Goal: Information Seeking & Learning: Learn about a topic

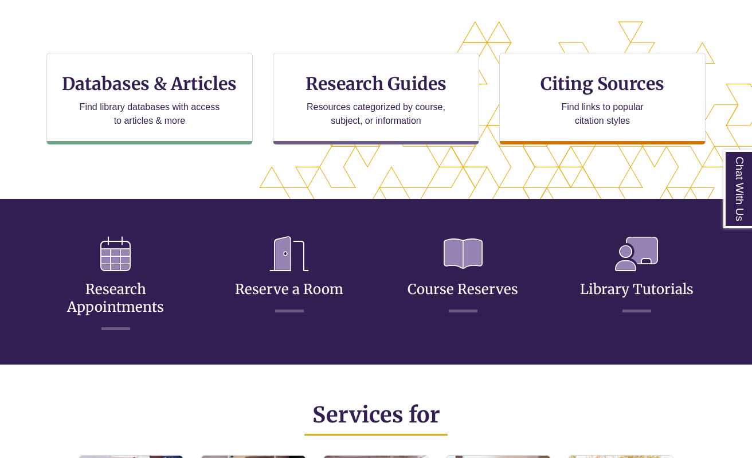
scroll to position [369, 0]
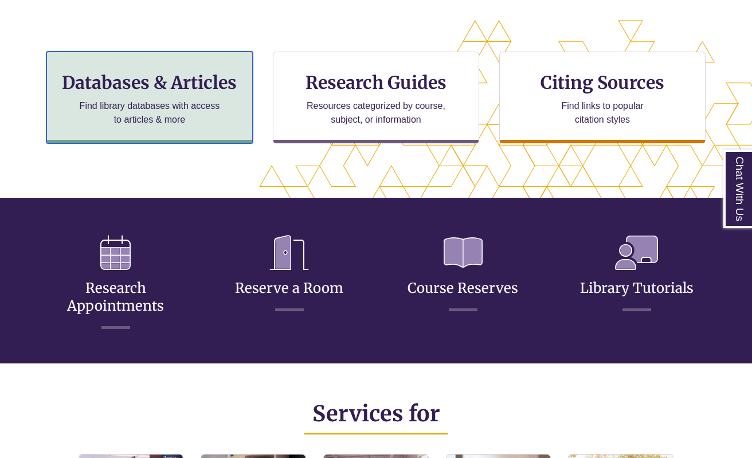
click at [185, 83] on h3 "Databases & Articles" at bounding box center [149, 83] width 187 height 22
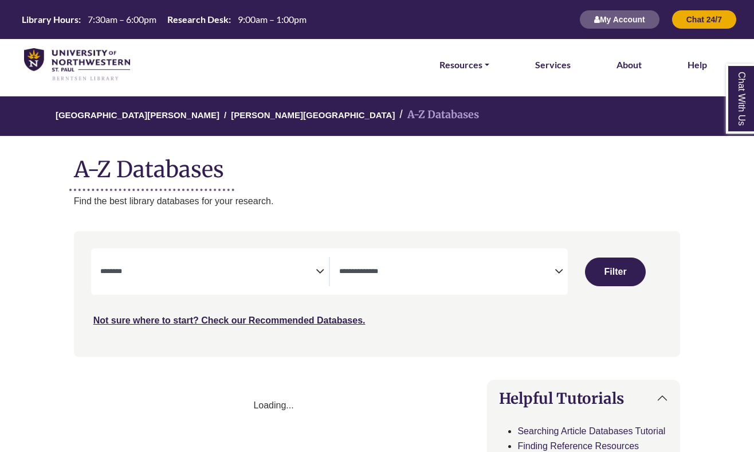
select select "Database Subject Filter"
select select "Database Types Filter"
select select "Database Subject Filter"
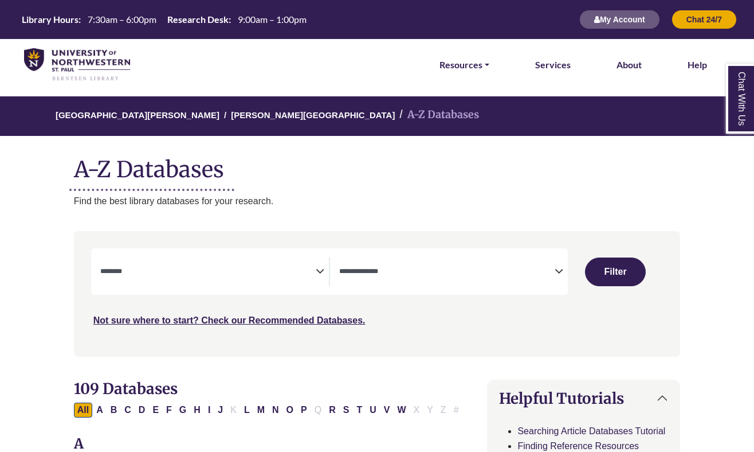
click at [558, 273] on icon "Search filters" at bounding box center [559, 269] width 9 height 17
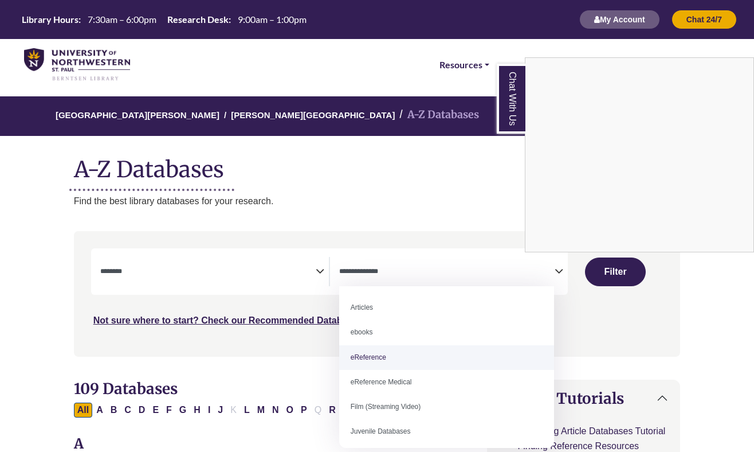
select select "*****"
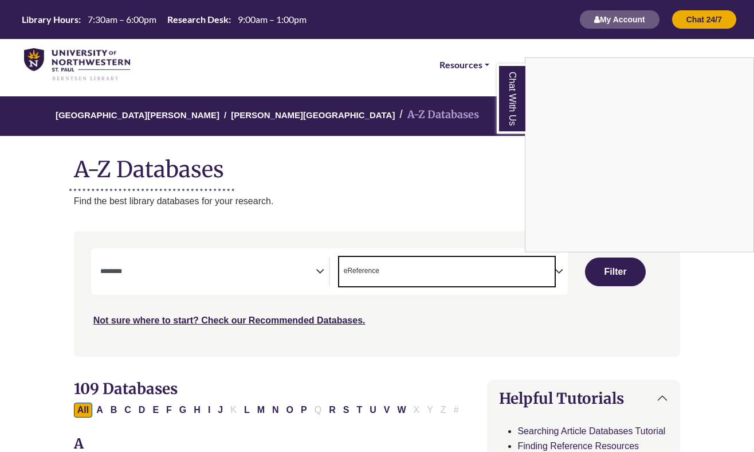
click at [260, 276] on div "Chat With Us" at bounding box center [377, 226] width 754 height 452
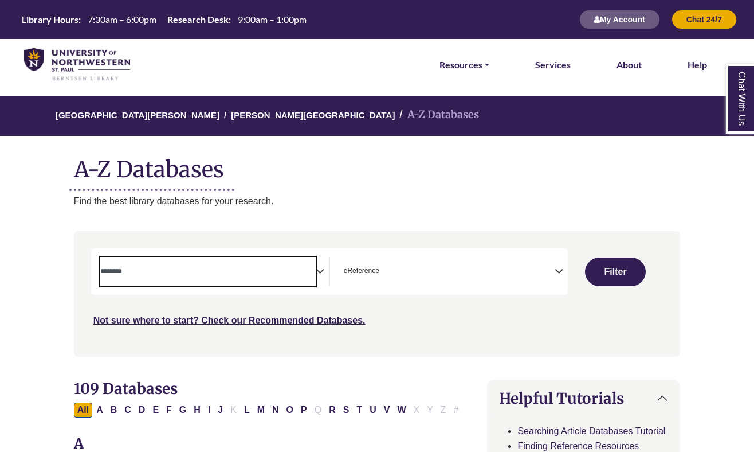
click at [260, 275] on textarea "Search" at bounding box center [208, 272] width 216 height 9
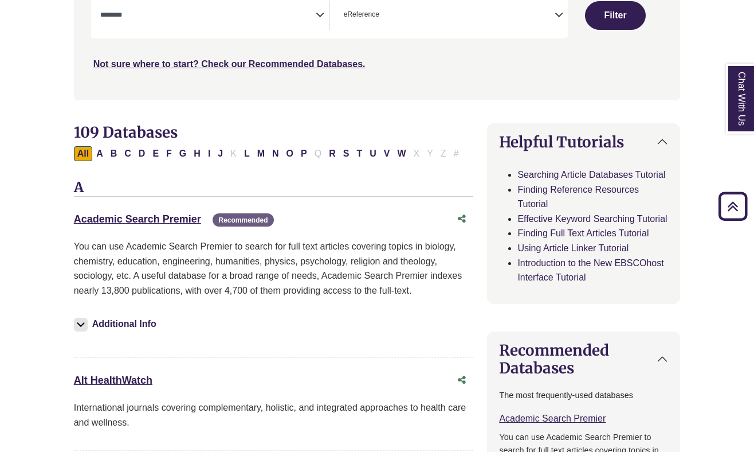
scroll to position [0, 0]
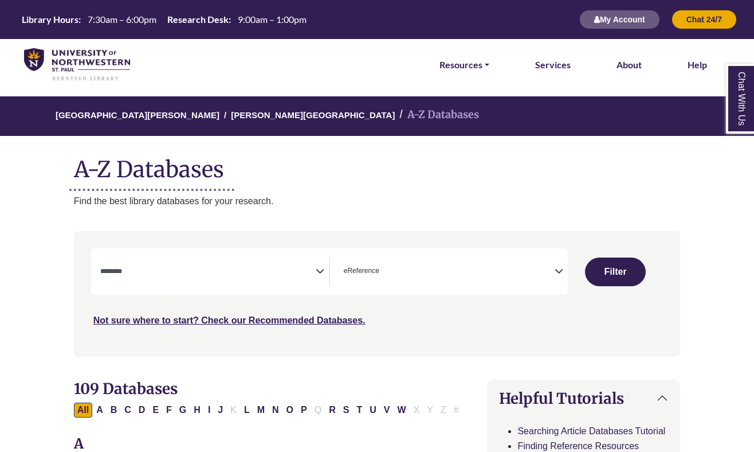
click at [319, 272] on icon "Search filters" at bounding box center [320, 269] width 9 height 17
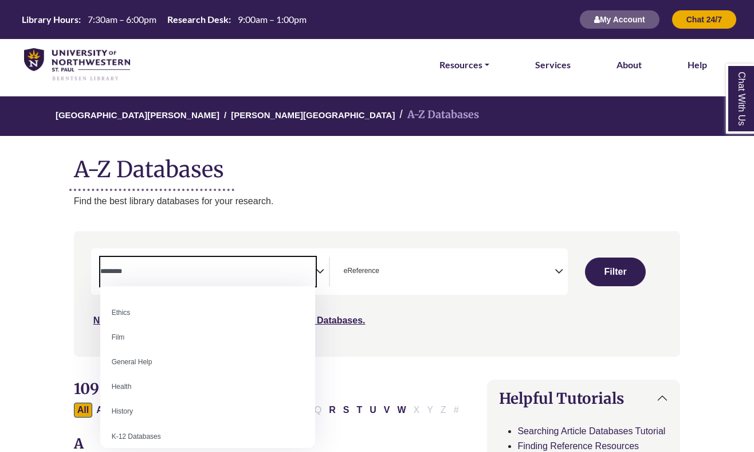
scroll to position [506, 0]
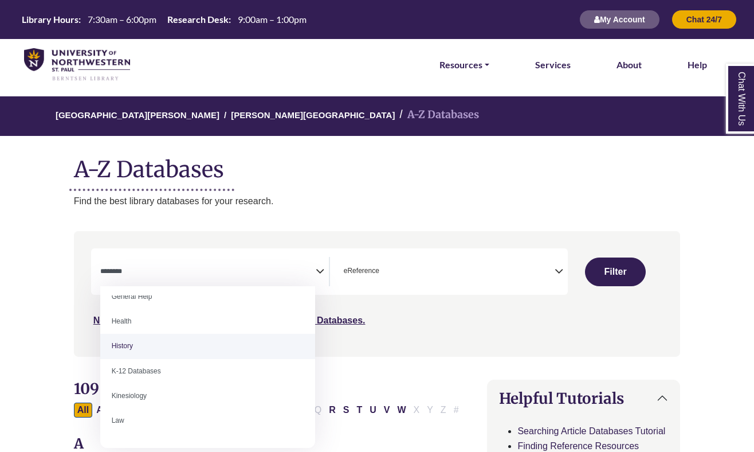
select select "*****"
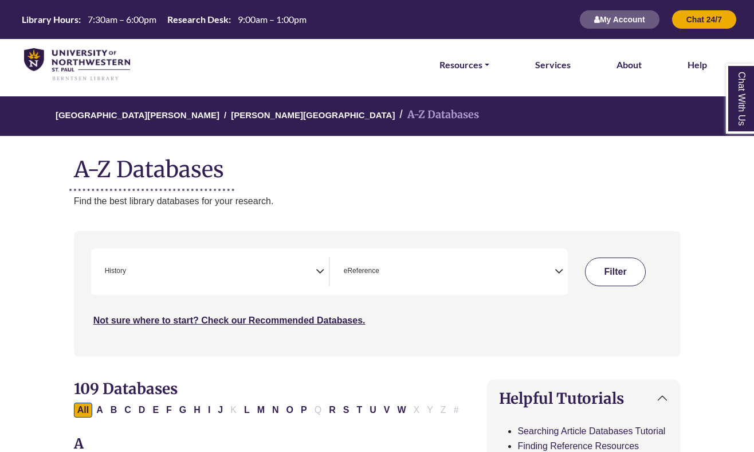
click at [613, 273] on button "Filter" at bounding box center [615, 271] width 61 height 29
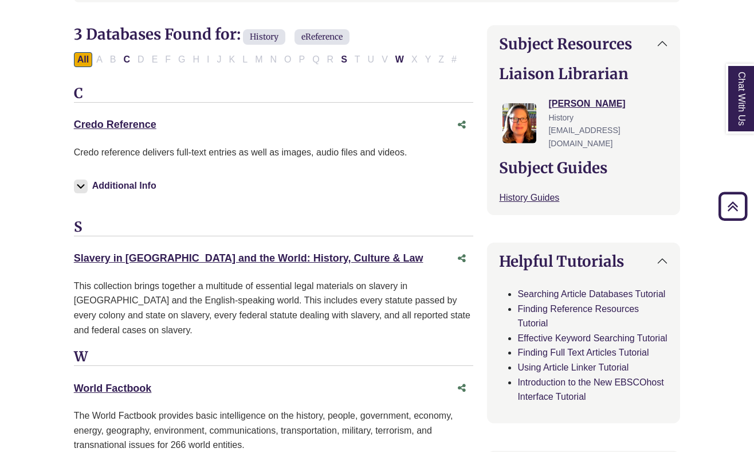
scroll to position [296, 0]
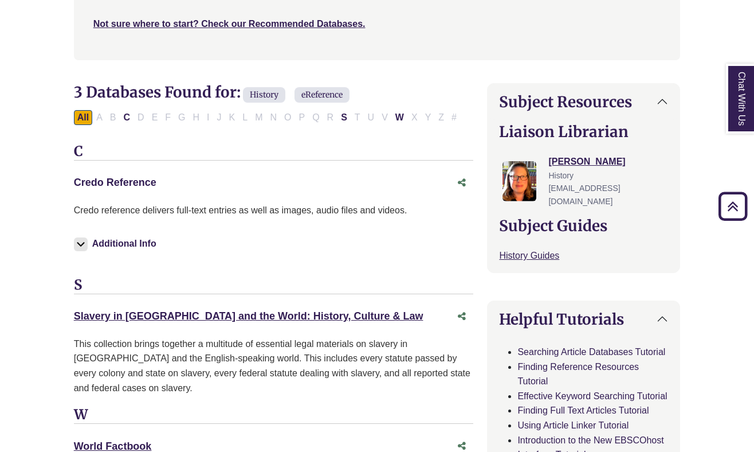
click at [142, 181] on link "Credo Reference This link opens in a new window" at bounding box center [115, 182] width 83 height 11
click at [80, 243] on img at bounding box center [81, 244] width 14 height 14
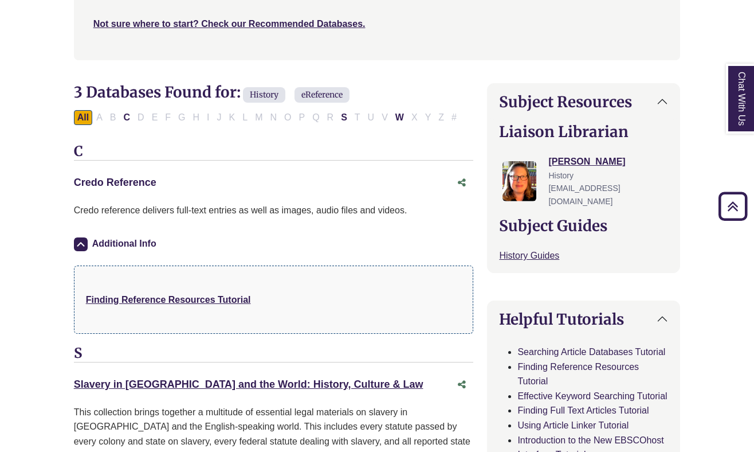
click at [129, 183] on link "Credo Reference This link opens in a new window" at bounding box center [115, 182] width 83 height 11
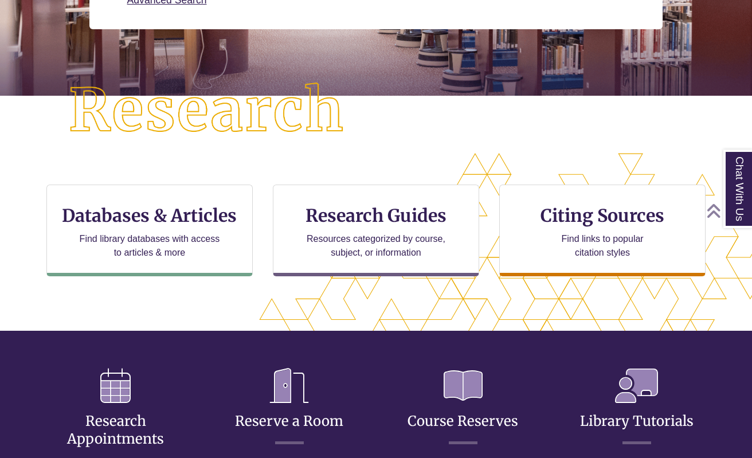
scroll to position [319, 655]
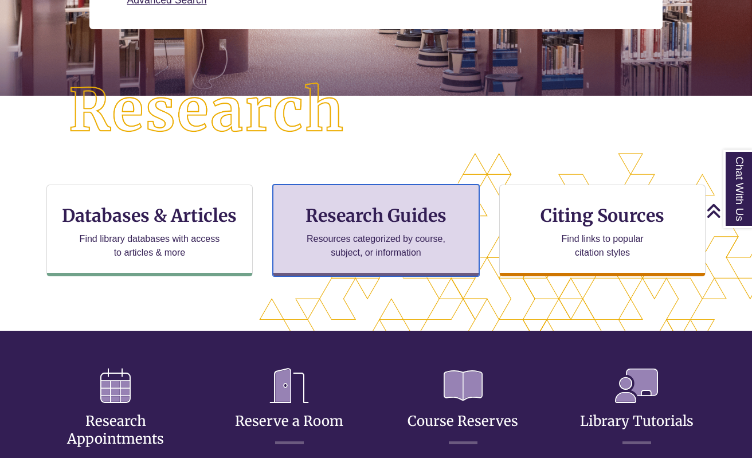
click at [402, 222] on h3 "Research Guides" at bounding box center [376, 216] width 187 height 22
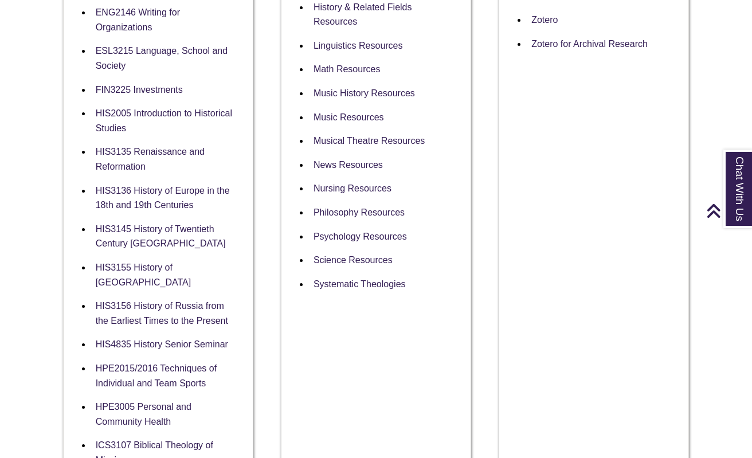
scroll to position [783, 0]
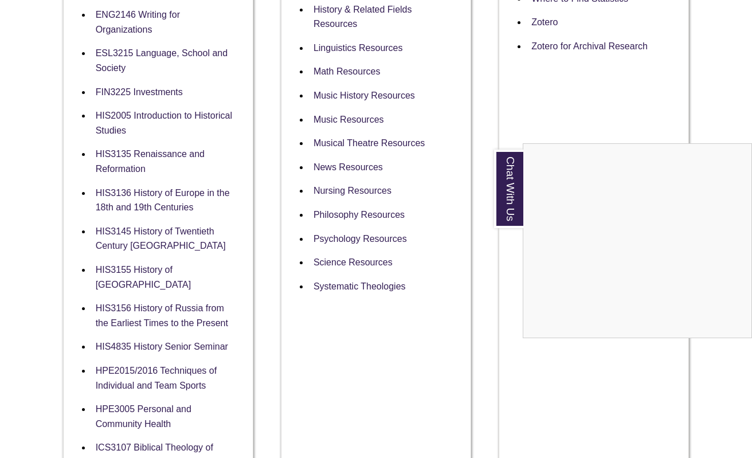
click at [189, 116] on div "Chat With Us" at bounding box center [376, 229] width 752 height 458
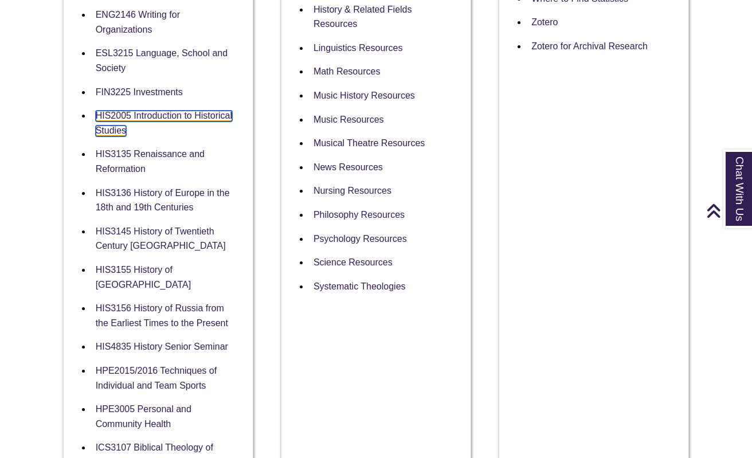
click at [187, 114] on link "HIS2005 Introduction to Historical Studies" at bounding box center [164, 124] width 136 height 26
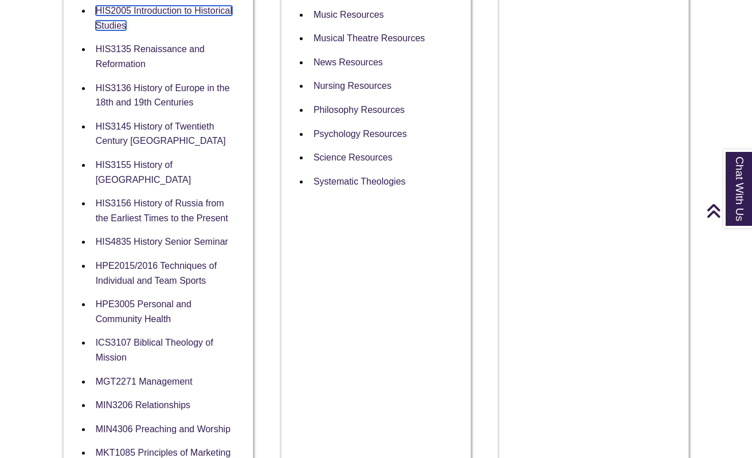
scroll to position [901, 0]
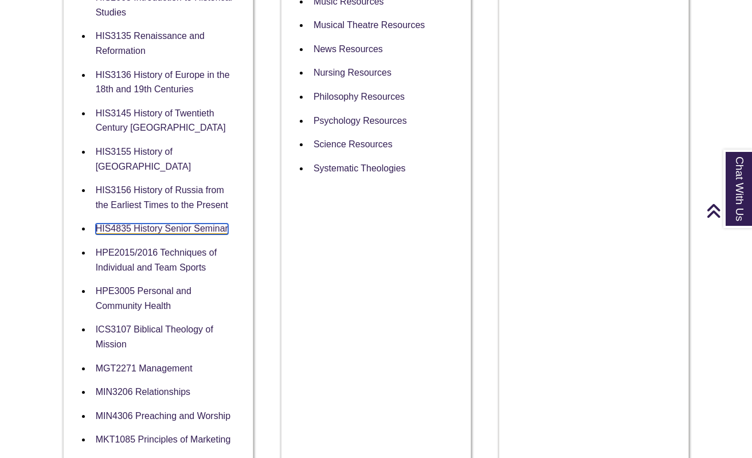
click at [154, 224] on link "HIS4835 History Senior Seminar" at bounding box center [162, 229] width 132 height 11
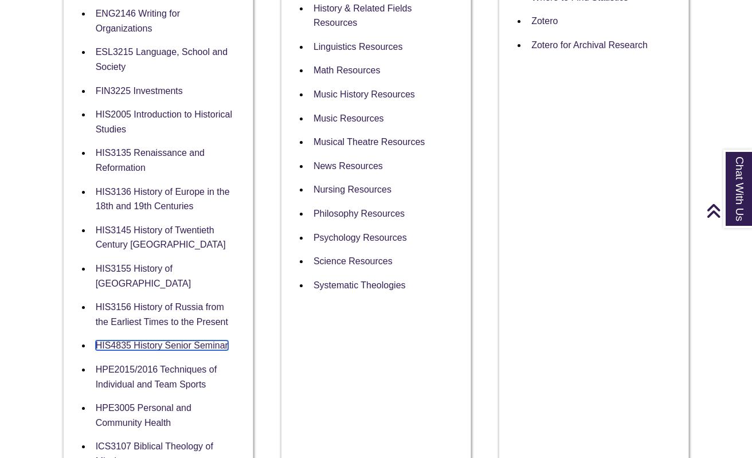
scroll to position [0, 0]
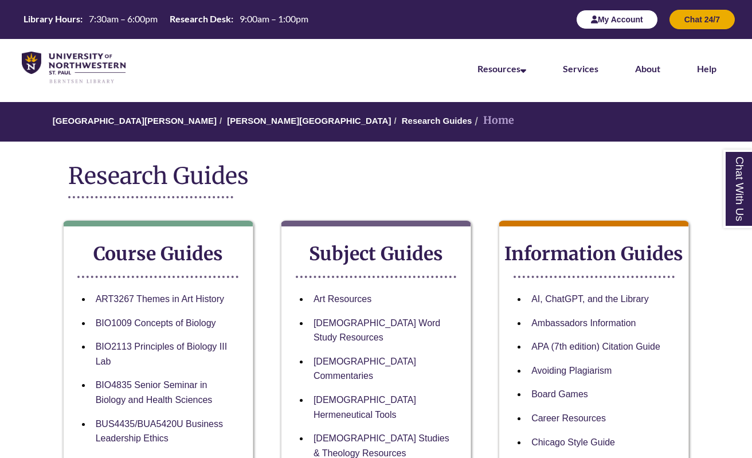
click at [617, 21] on button "My Account" at bounding box center [617, 19] width 82 height 19
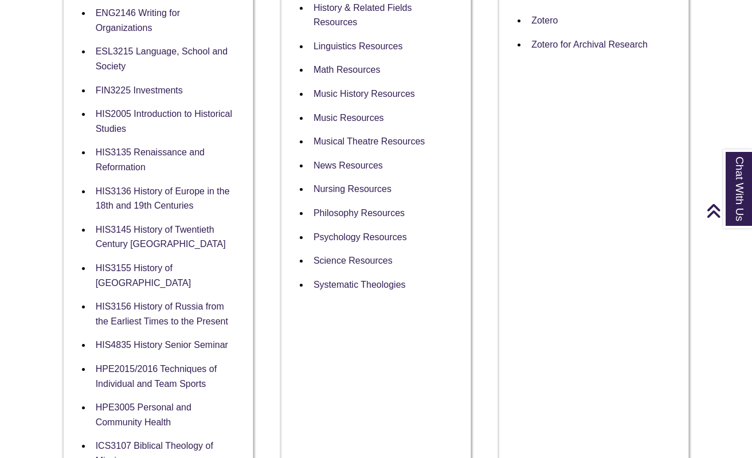
scroll to position [808, 0]
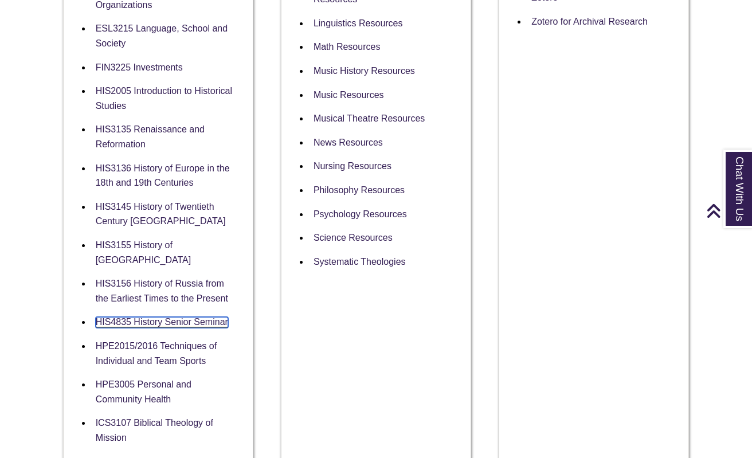
click at [167, 317] on link "HIS4835 History Senior Seminar" at bounding box center [162, 322] width 132 height 11
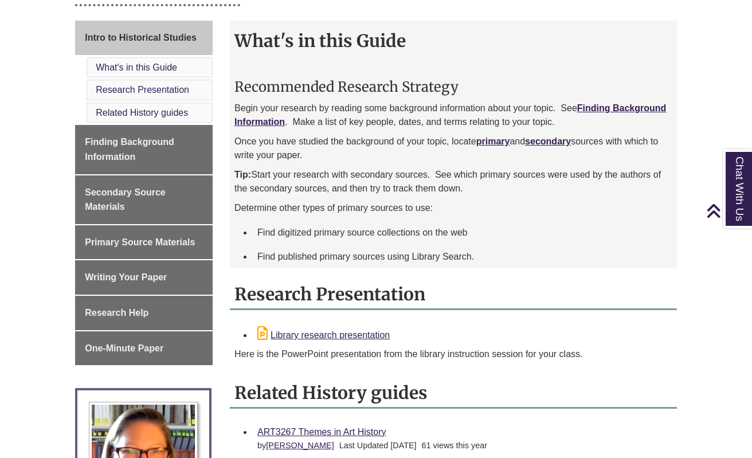
scroll to position [316, 0]
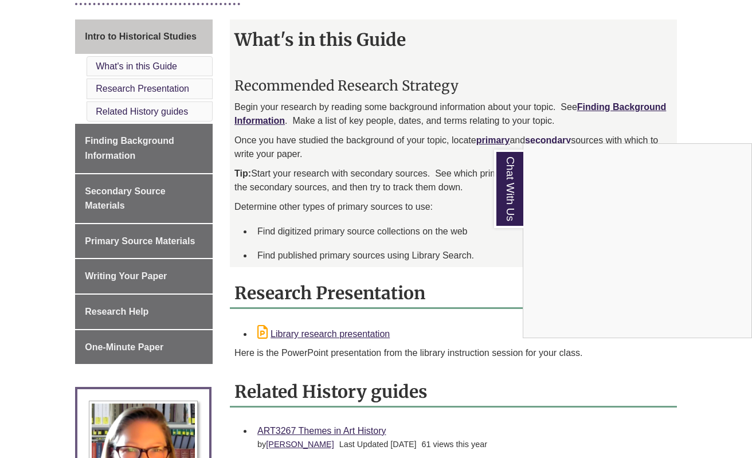
click at [142, 126] on div "Chat With Us" at bounding box center [376, 229] width 752 height 458
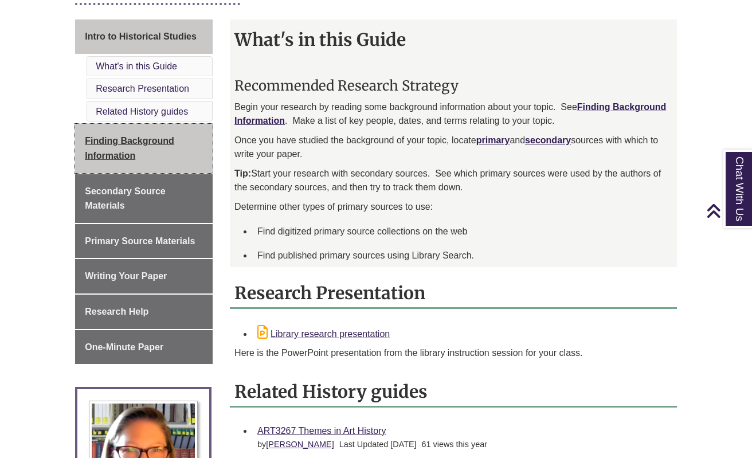
click at [135, 136] on span "Finding Background Information" at bounding box center [129, 148] width 89 height 25
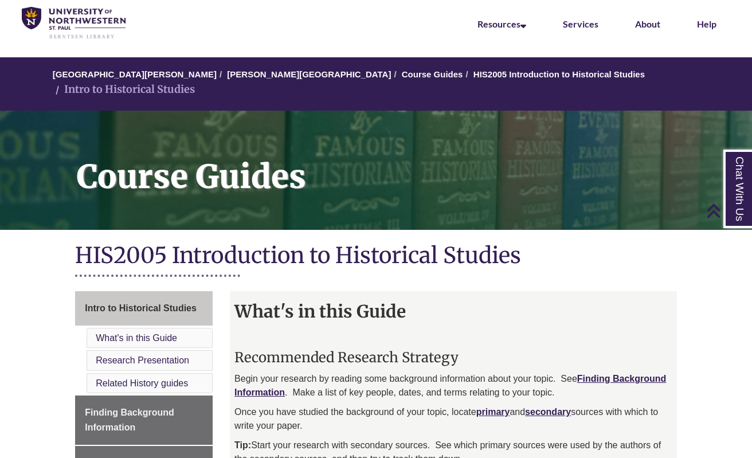
scroll to position [18, 0]
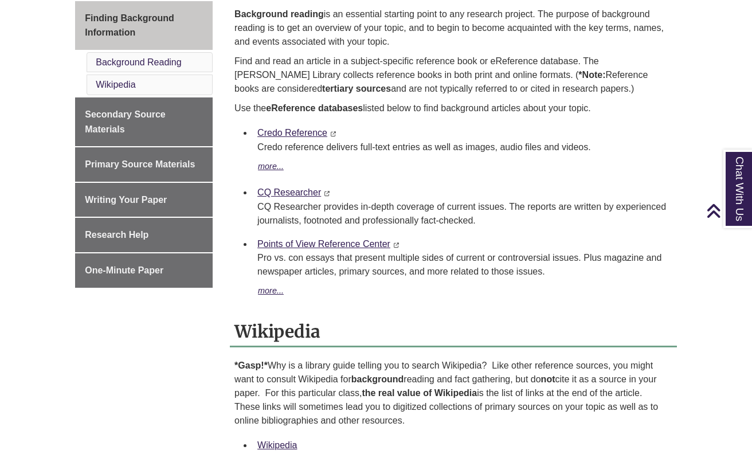
scroll to position [351, 0]
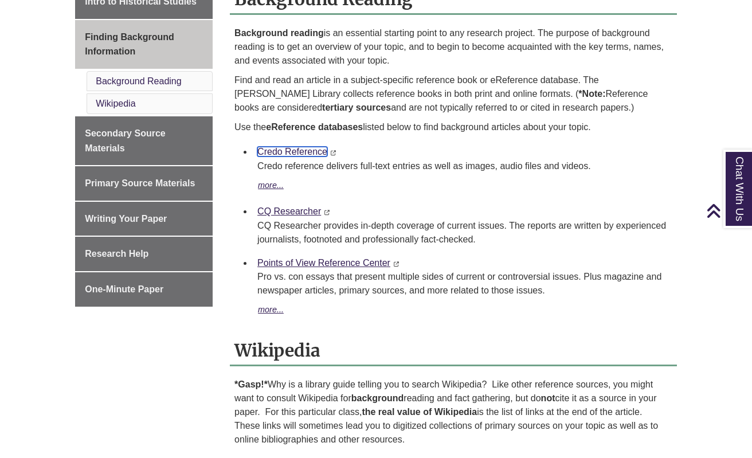
click at [307, 147] on link "Credo Reference" at bounding box center [292, 152] width 70 height 10
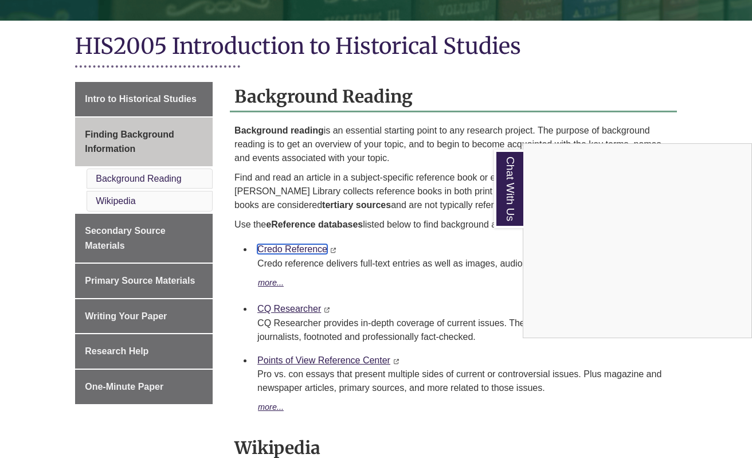
scroll to position [253, 0]
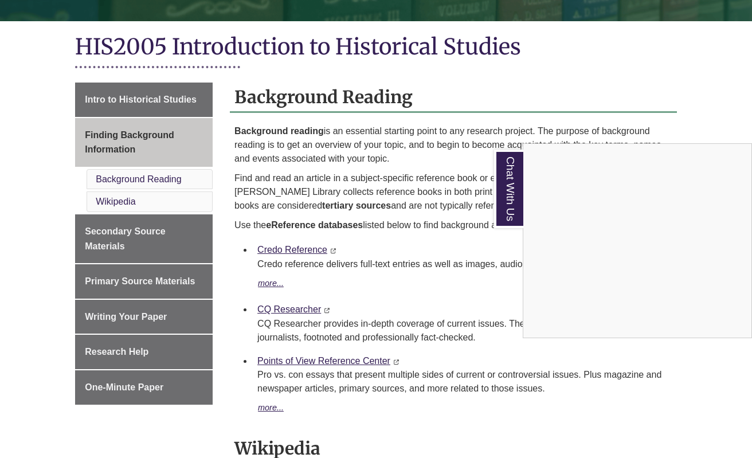
click at [269, 396] on div "Chat With Us" at bounding box center [376, 229] width 752 height 458
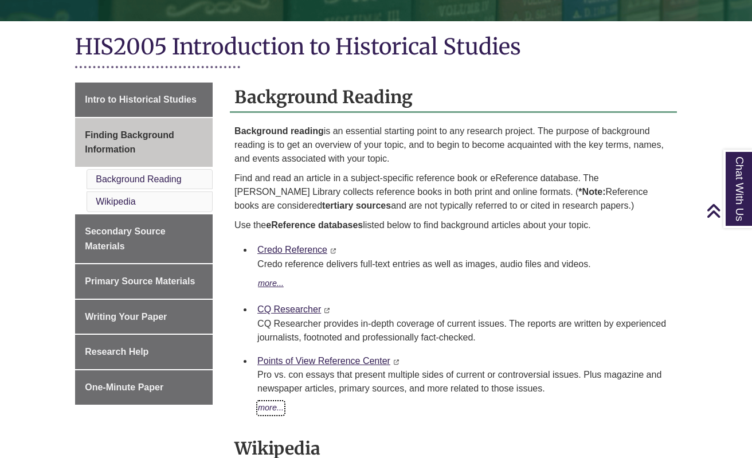
click at [269, 401] on button "more..." at bounding box center [270, 408] width 27 height 14
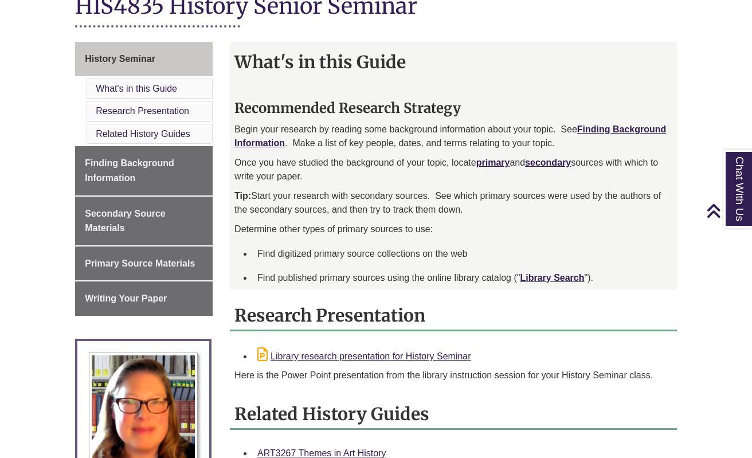
scroll to position [262, 0]
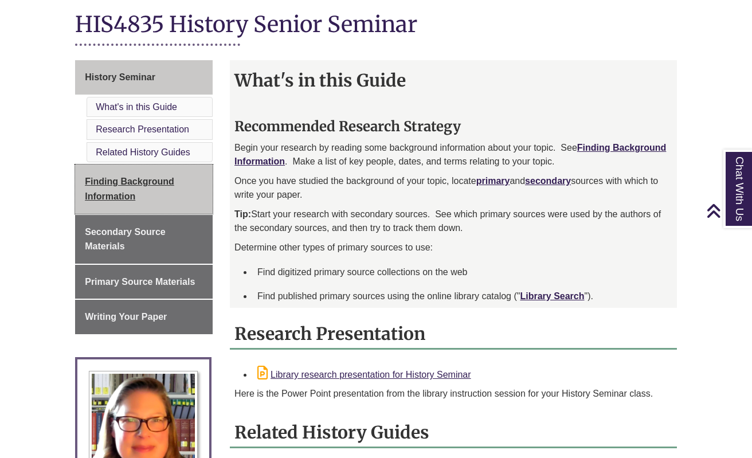
click at [138, 181] on span "Finding Background Information" at bounding box center [129, 189] width 89 height 25
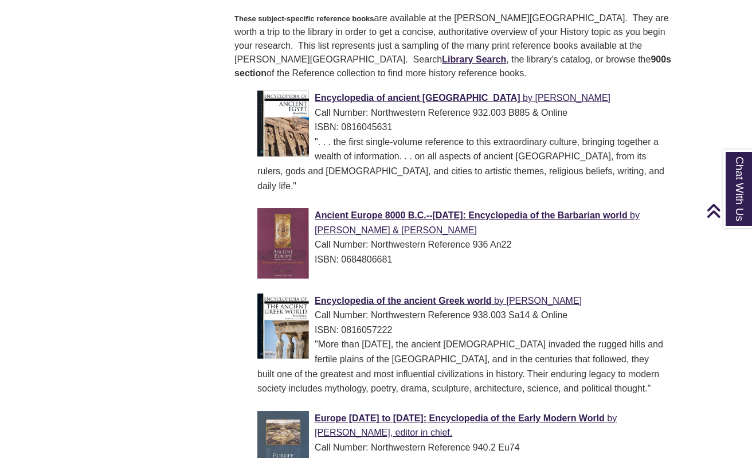
scroll to position [812, 0]
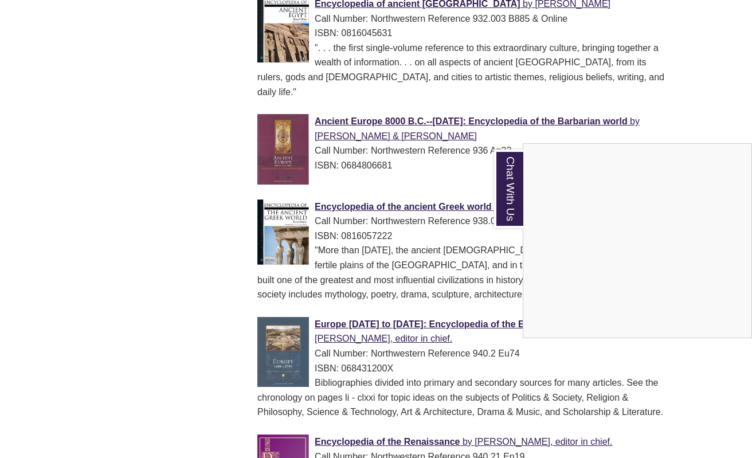
click at [461, 177] on div "Chat With Us" at bounding box center [376, 229] width 752 height 458
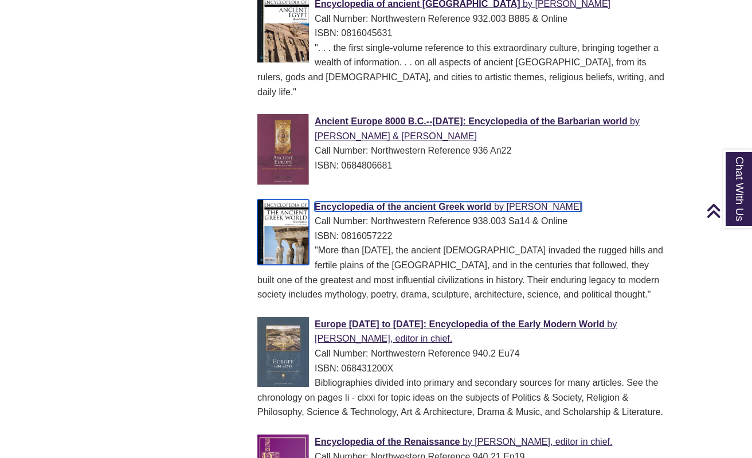
click at [448, 202] on span "Encyclopedia of the ancient Greek world" at bounding box center [403, 207] width 177 height 10
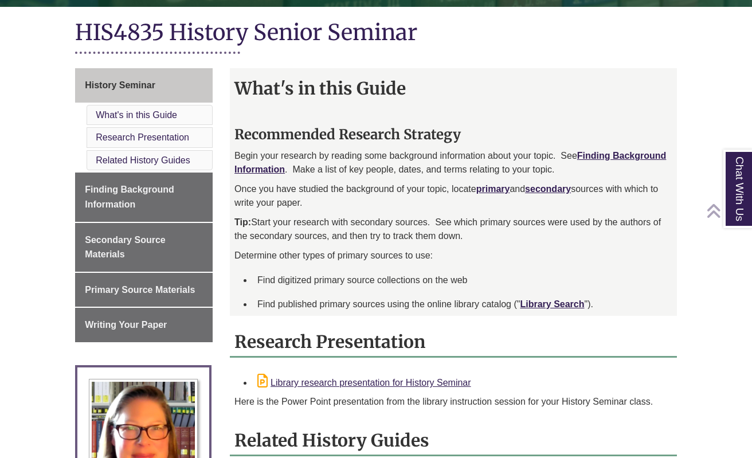
scroll to position [287, 0]
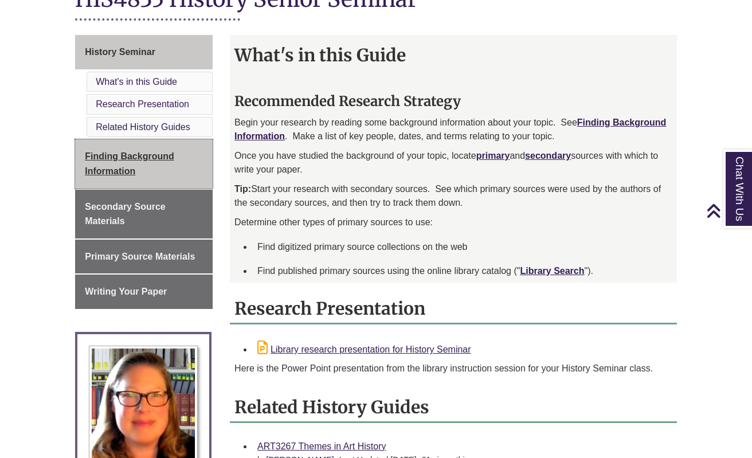
click at [142, 154] on span "Finding Background Information" at bounding box center [129, 163] width 89 height 25
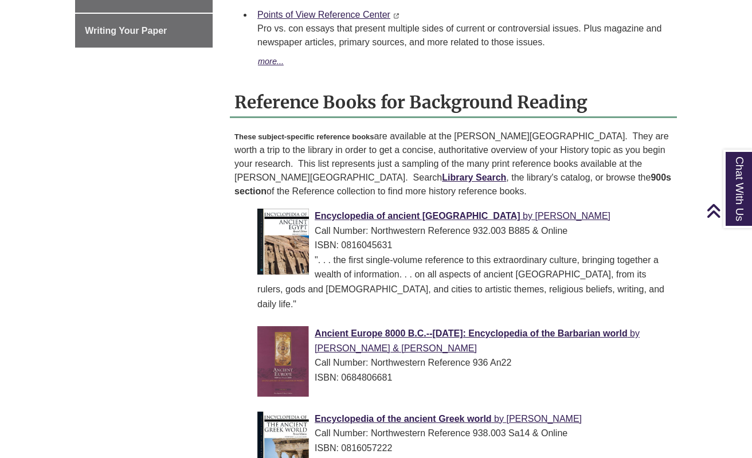
scroll to position [777, 0]
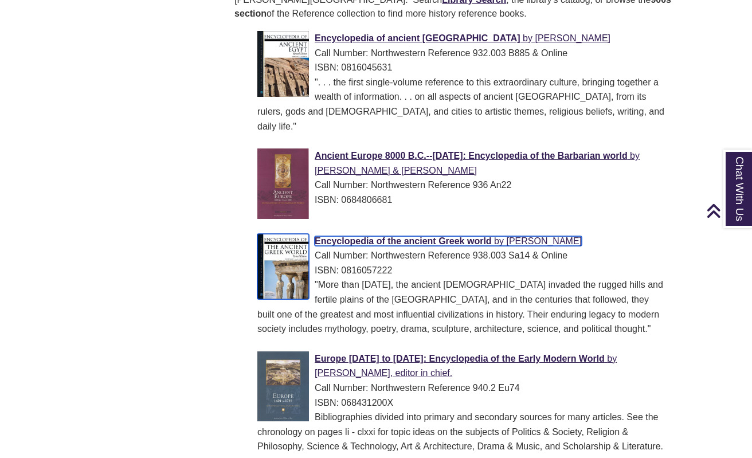
click at [468, 236] on span "Encyclopedia of the ancient Greek world" at bounding box center [403, 241] width 177 height 10
